Goal: Task Accomplishment & Management: Use online tool/utility

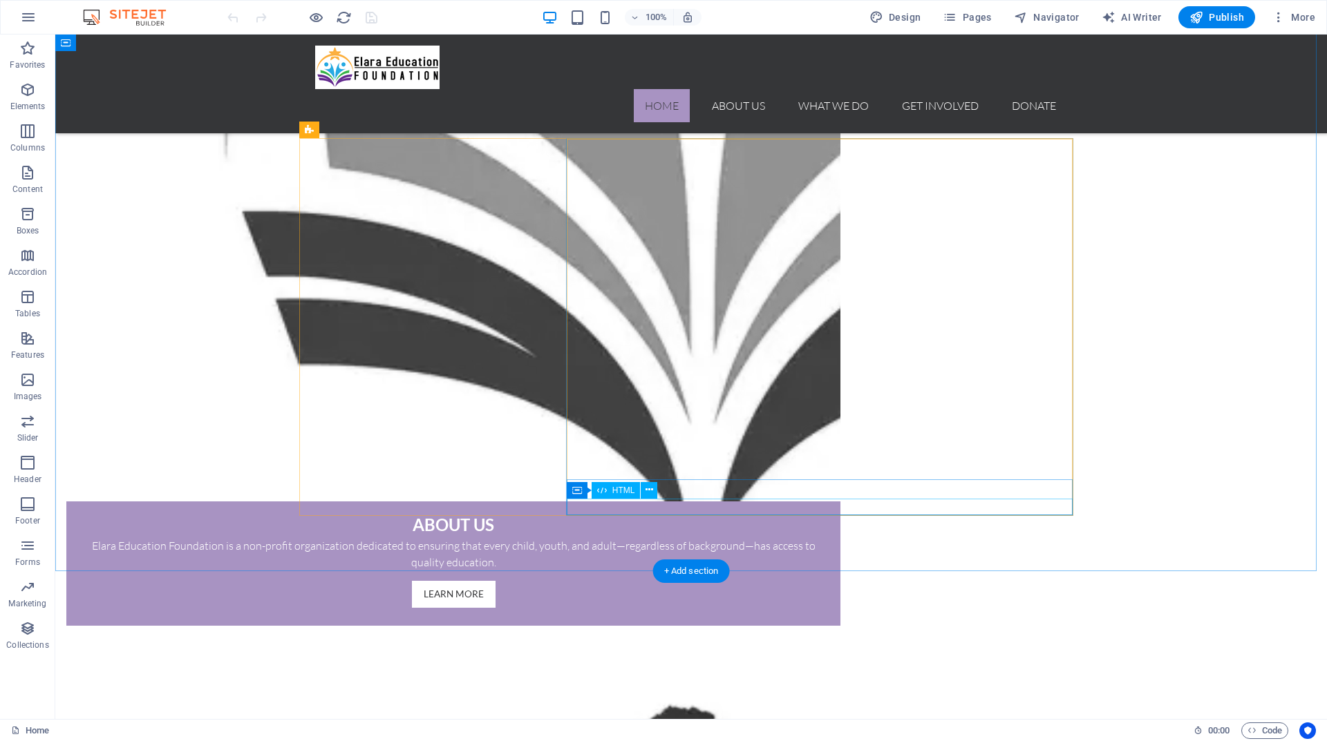
scroll to position [1382, 0]
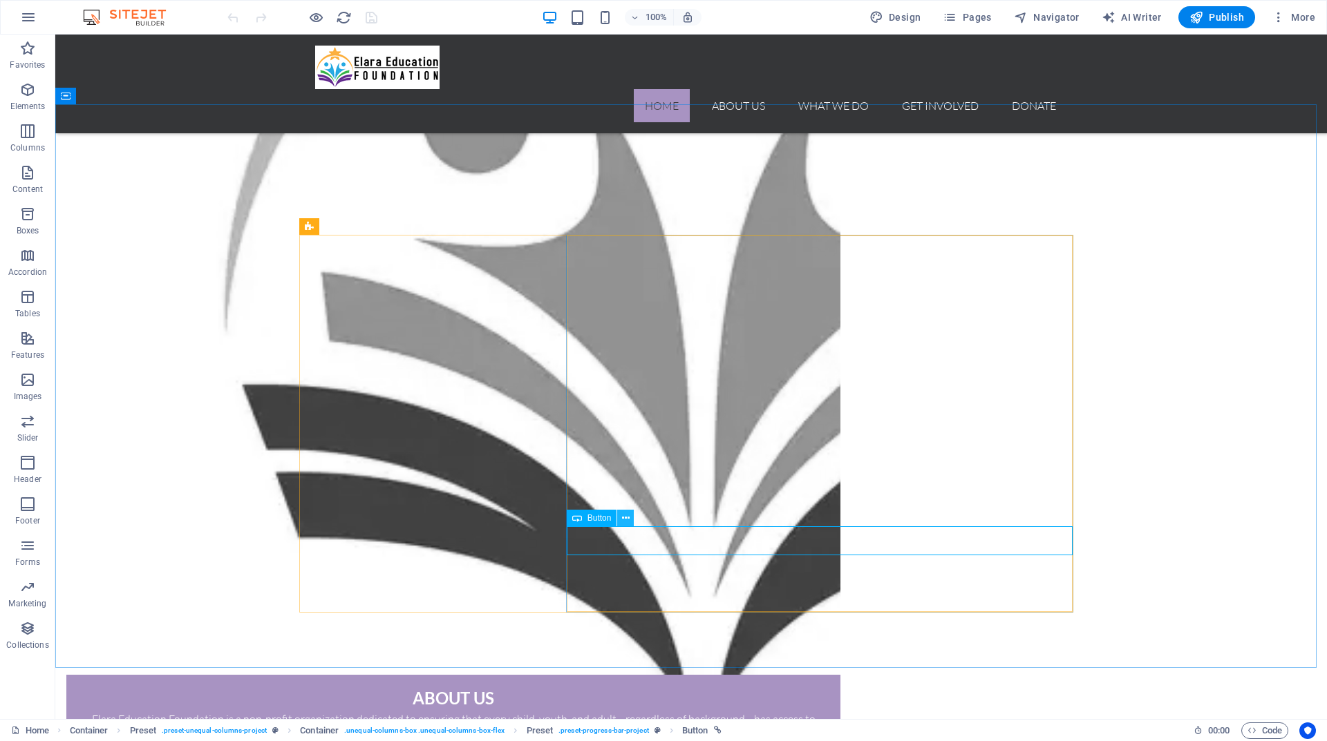
click at [627, 520] on icon at bounding box center [626, 518] width 8 height 15
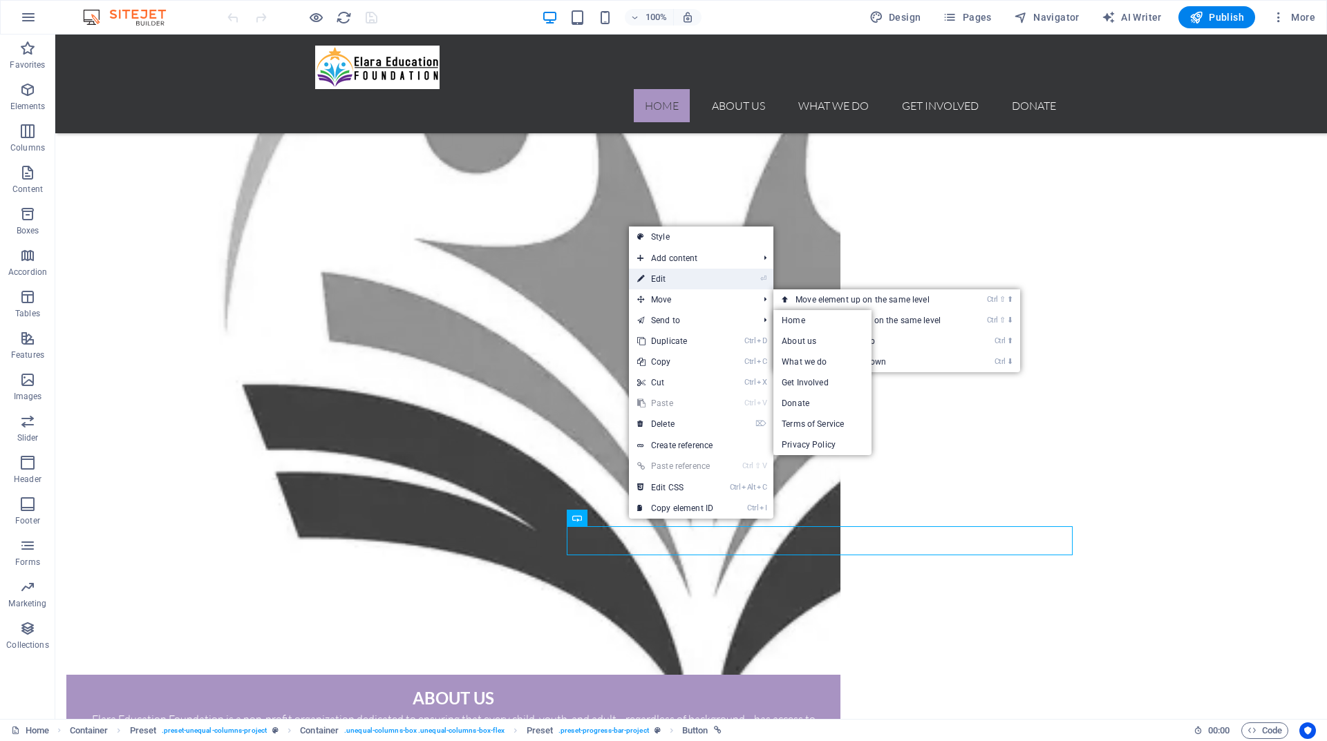
click at [667, 278] on link "⏎ Edit" at bounding box center [675, 279] width 93 height 21
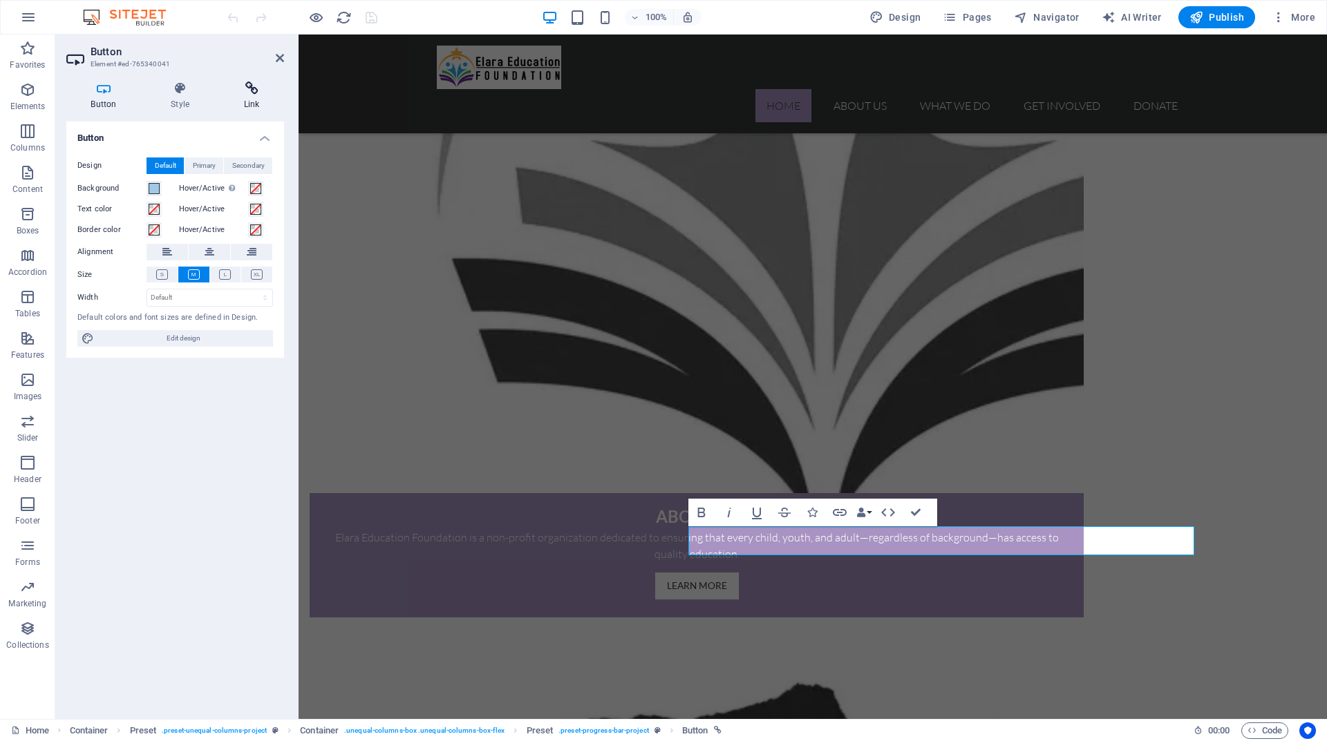
click at [254, 100] on h4 "Link" at bounding box center [251, 96] width 65 height 29
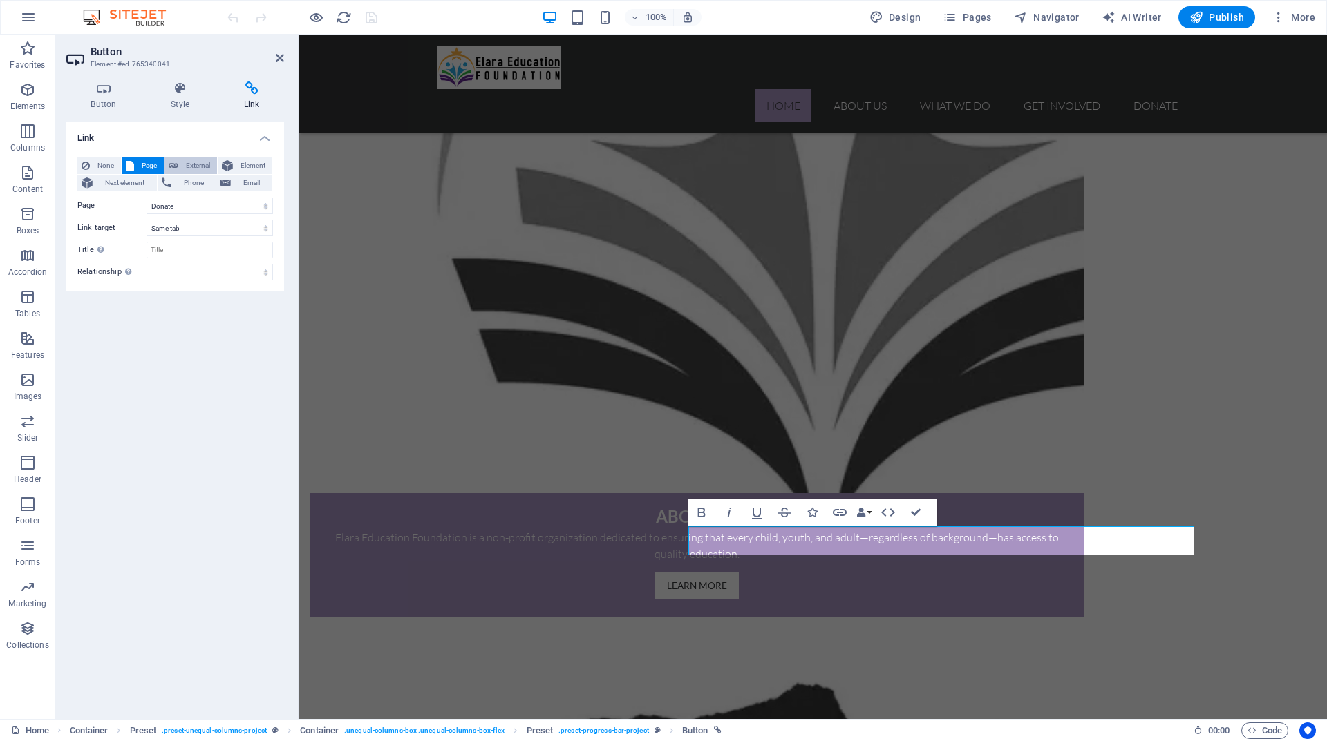
click at [180, 162] on button "External" at bounding box center [190, 166] width 53 height 17
select select "blank"
drag, startPoint x: 205, startPoint y: 206, endPoint x: 143, endPoint y: 211, distance: 61.7
click at [143, 211] on div "URL /14853594" at bounding box center [175, 206] width 196 height 17
paste input "[URL][DOMAIN_NAME]"
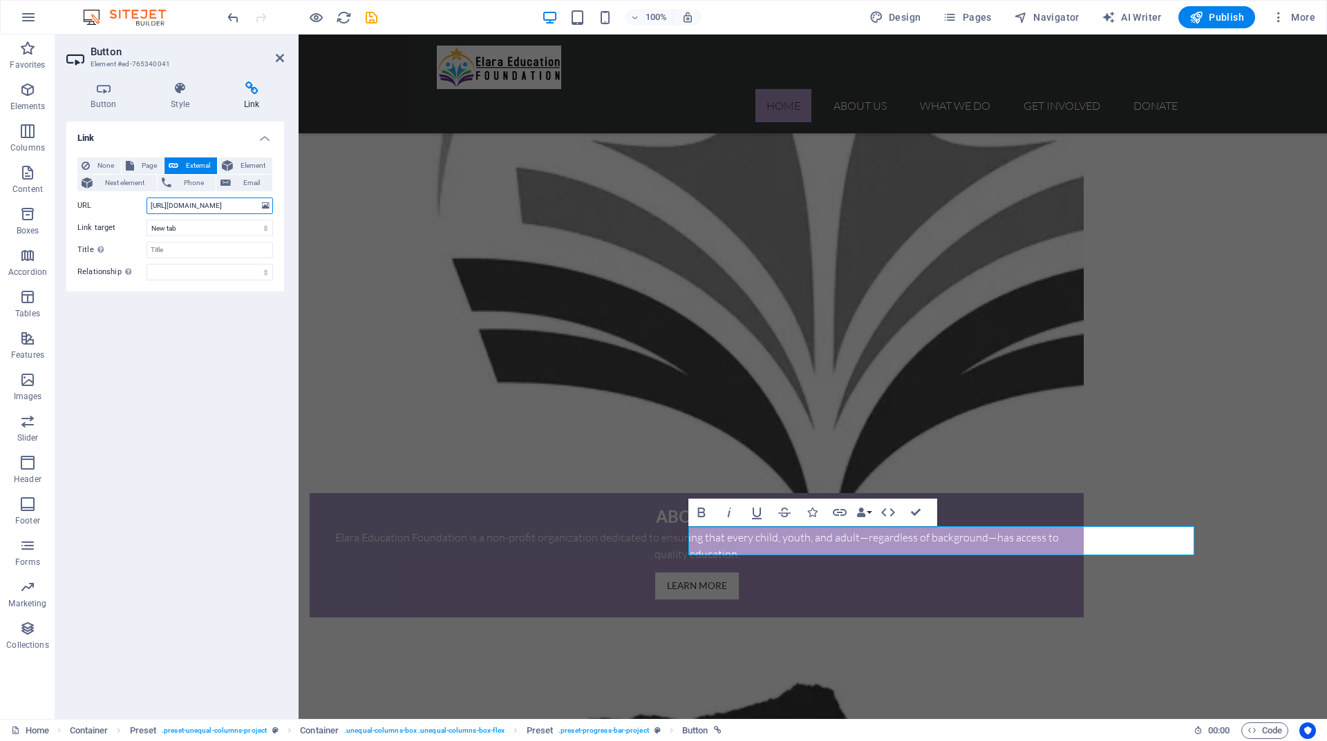
scroll to position [0, 60]
type input "[URL][DOMAIN_NAME]"
click at [370, 16] on icon "save" at bounding box center [371, 18] width 16 height 16
checkbox input "false"
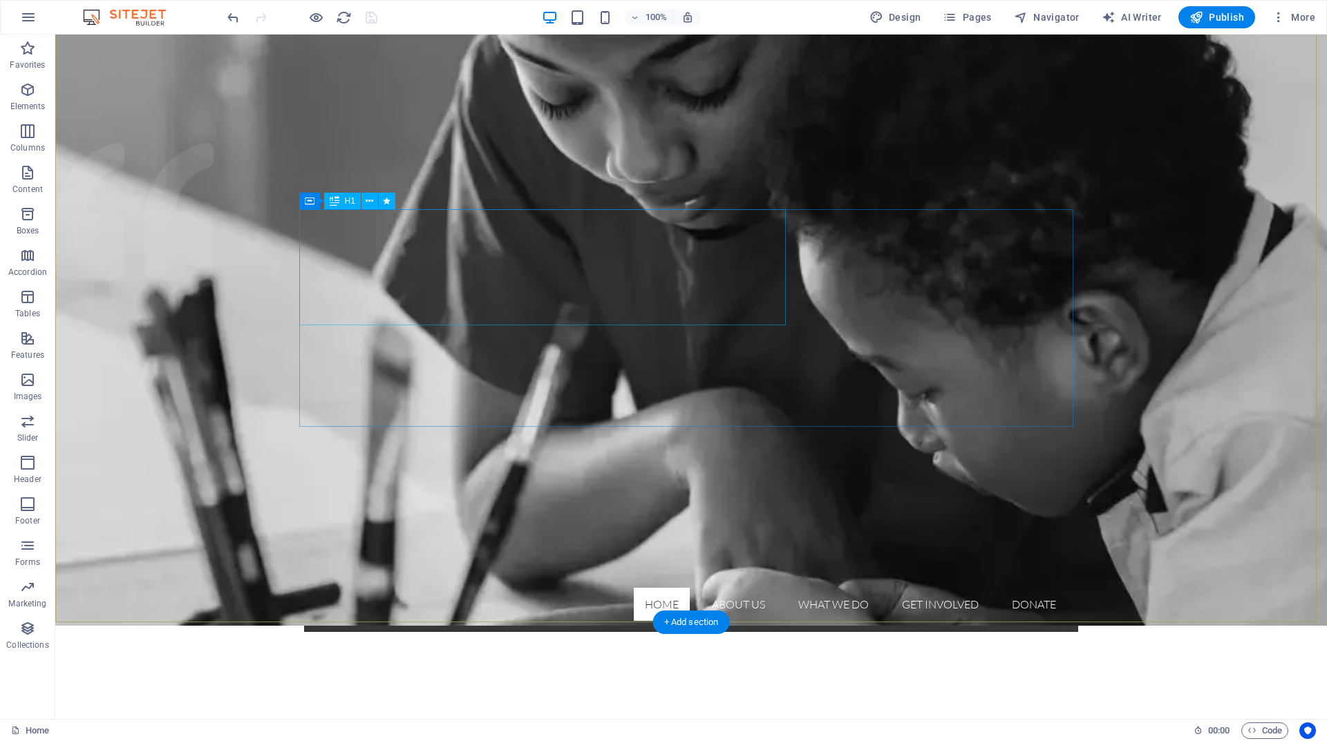
scroll to position [207, 0]
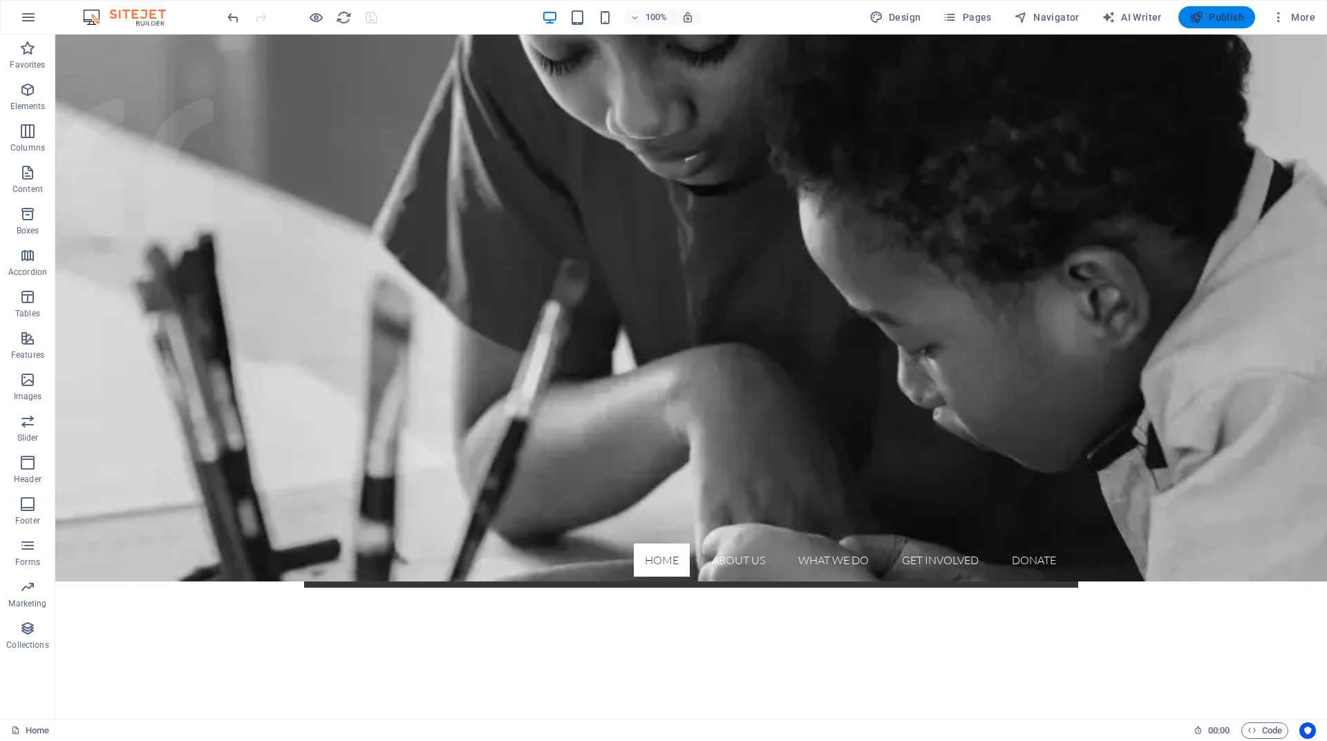
click at [1237, 21] on span "Publish" at bounding box center [1216, 17] width 55 height 14
